Goal: Transaction & Acquisition: Purchase product/service

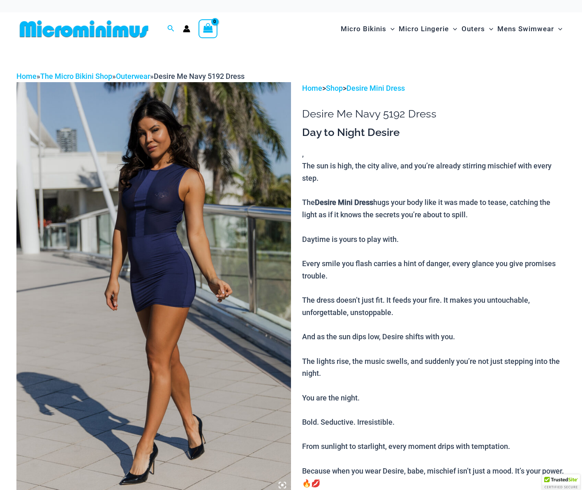
click at [227, 277] on img at bounding box center [153, 288] width 274 height 412
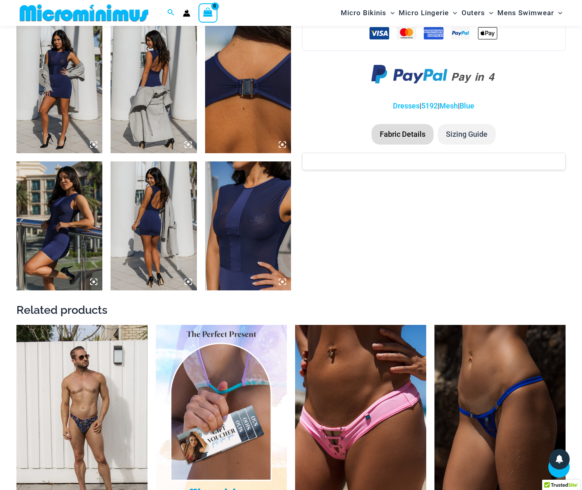
scroll to position [609, 0]
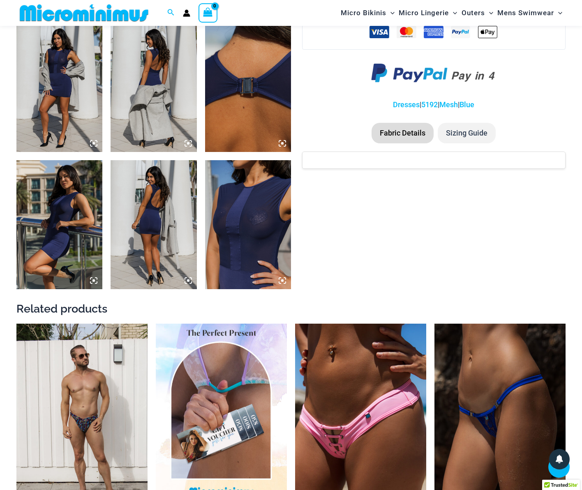
click at [235, 265] on img at bounding box center [248, 224] width 86 height 129
click at [261, 252] on img at bounding box center [248, 224] width 86 height 129
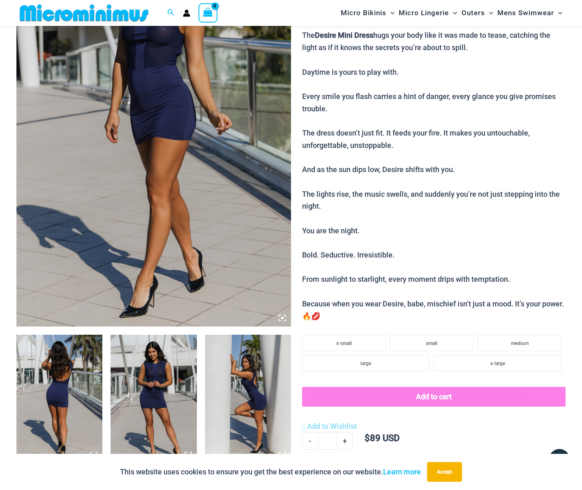
scroll to position [157, 0]
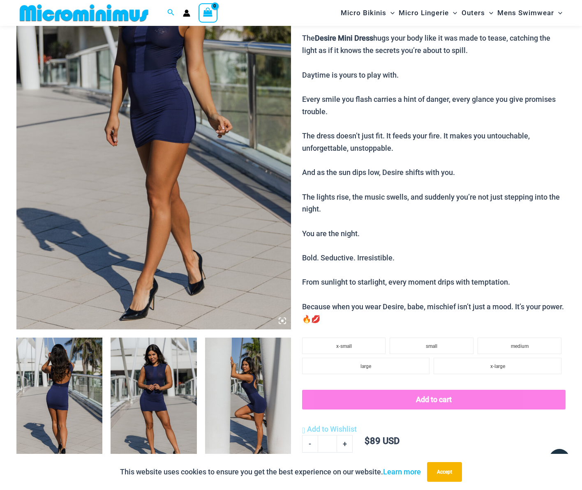
click at [166, 168] on img at bounding box center [153, 124] width 274 height 412
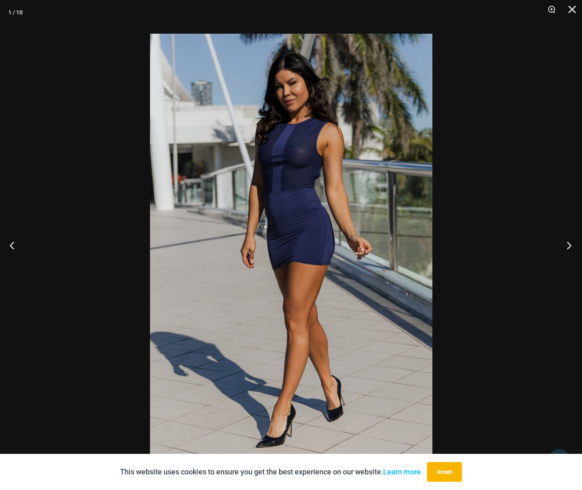
click at [565, 246] on button "Next" at bounding box center [566, 245] width 31 height 41
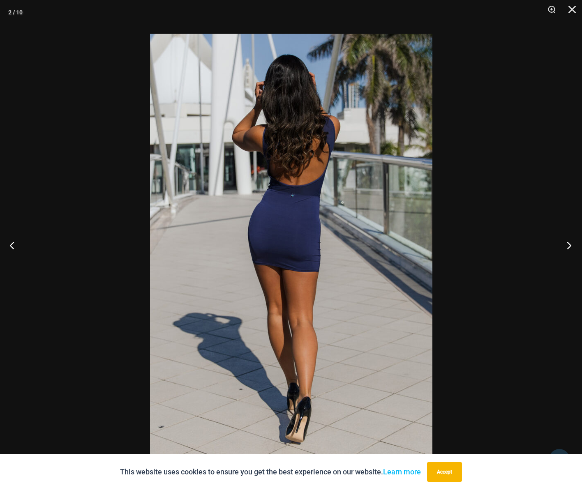
click at [560, 246] on button "Next" at bounding box center [566, 245] width 31 height 41
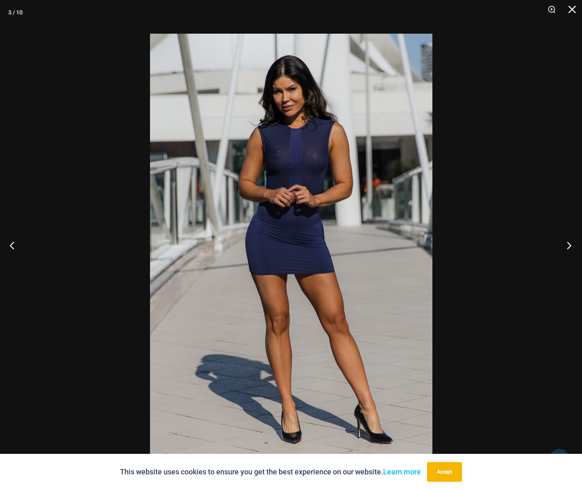
click at [558, 246] on button "Next" at bounding box center [566, 245] width 31 height 41
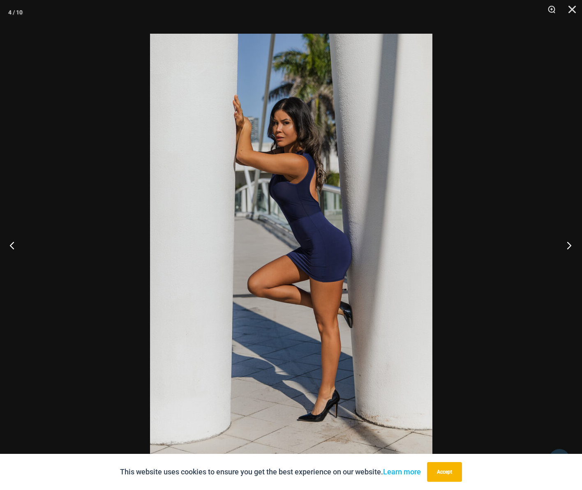
click at [558, 246] on button "Next" at bounding box center [566, 245] width 31 height 41
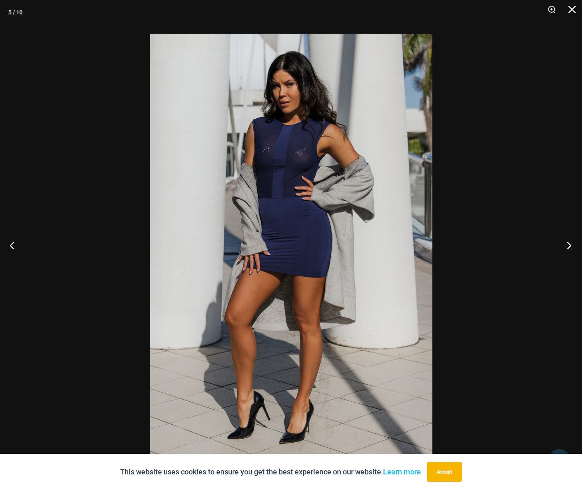
click at [558, 246] on button "Next" at bounding box center [566, 245] width 31 height 41
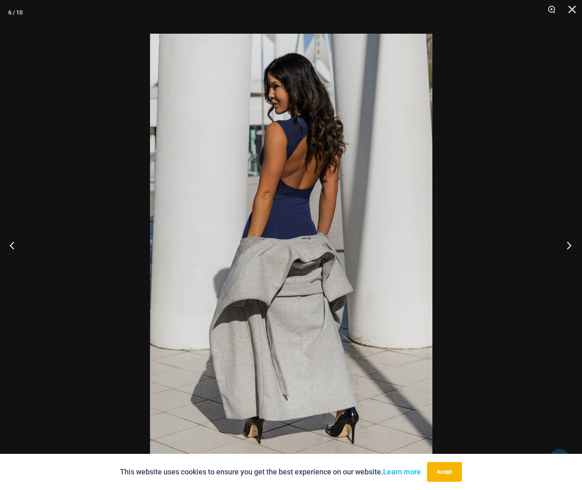
click at [558, 246] on button "Next" at bounding box center [566, 245] width 31 height 41
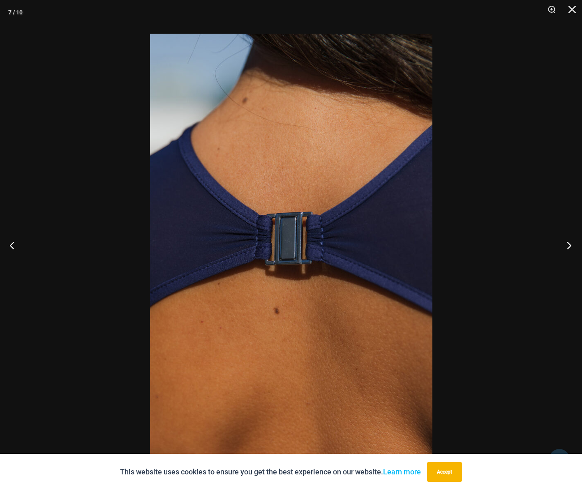
click at [558, 246] on button "Next" at bounding box center [566, 245] width 31 height 41
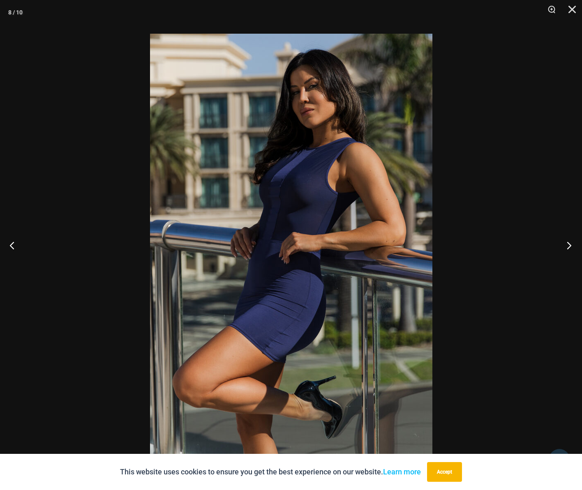
click at [558, 246] on button "Next" at bounding box center [566, 245] width 31 height 41
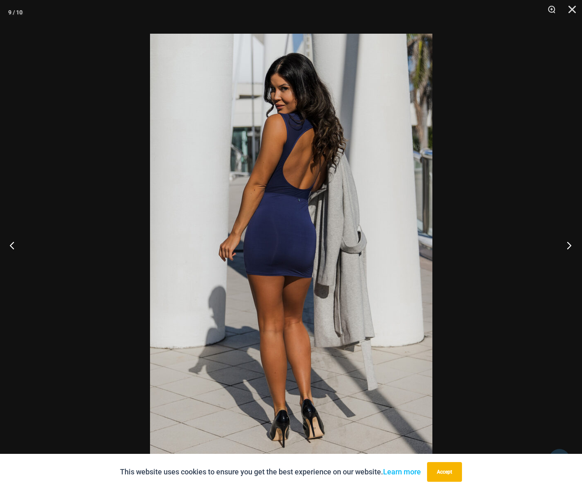
click at [558, 246] on button "Next" at bounding box center [566, 245] width 31 height 41
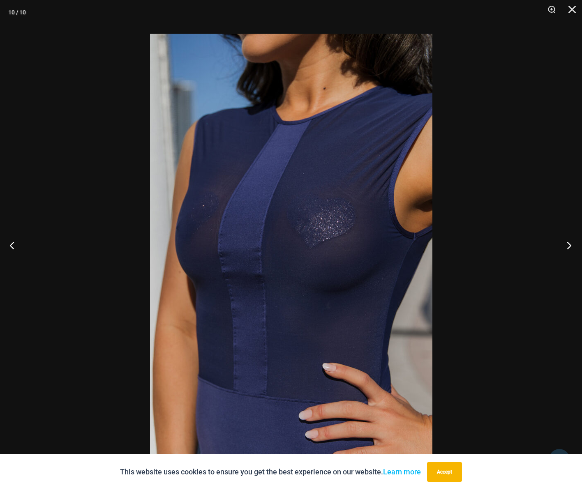
click at [558, 246] on button "Next" at bounding box center [566, 245] width 31 height 41
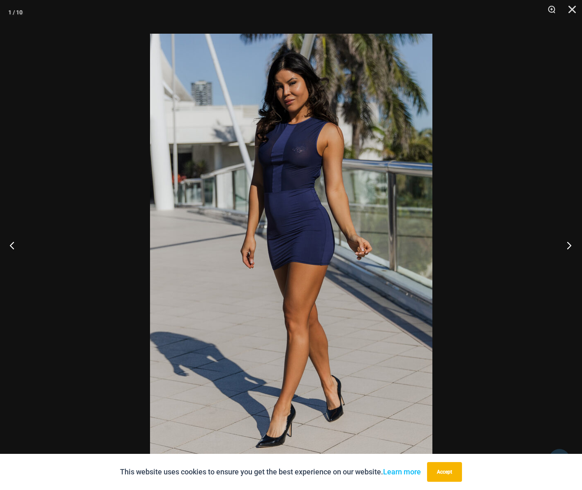
click at [575, 95] on div "1 / 10" at bounding box center [291, 245] width 582 height 490
